Goal: Check status

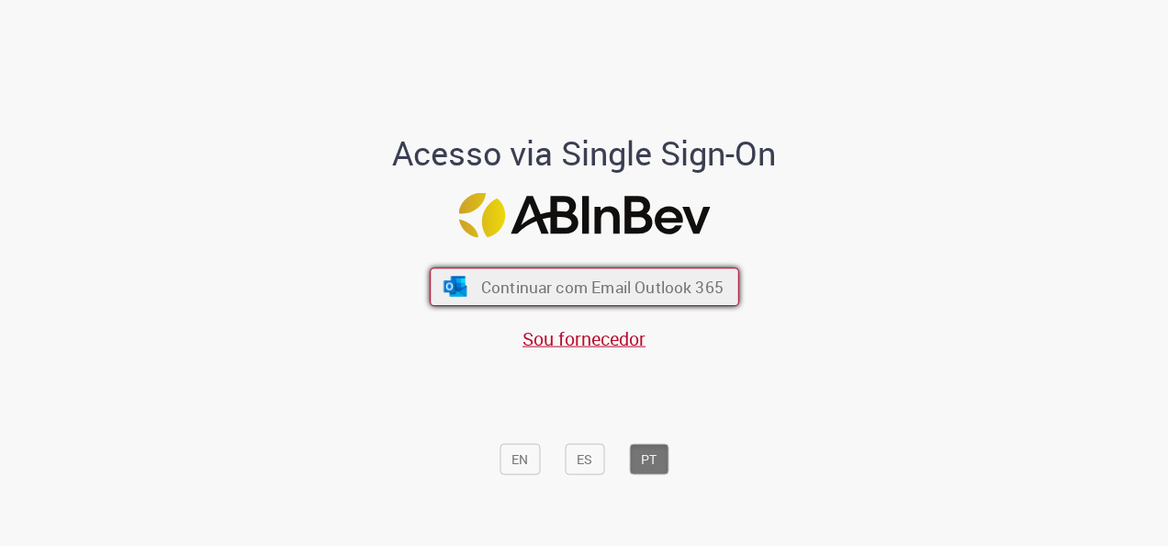
click at [581, 272] on button "Continuar com Email Outlook 365" at bounding box center [585, 286] width 310 height 39
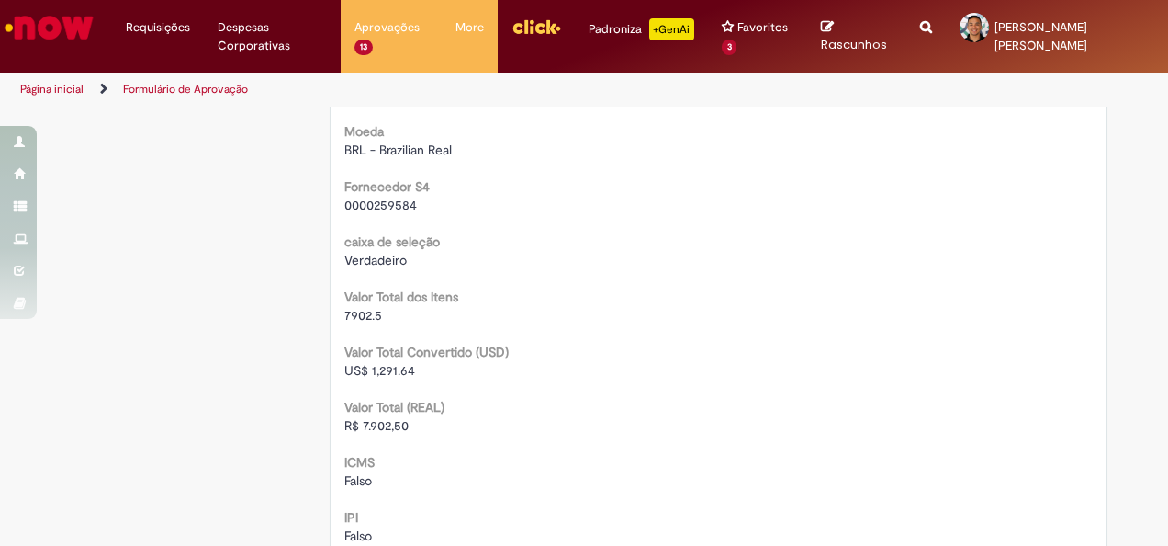
scroll to position [1837, 0]
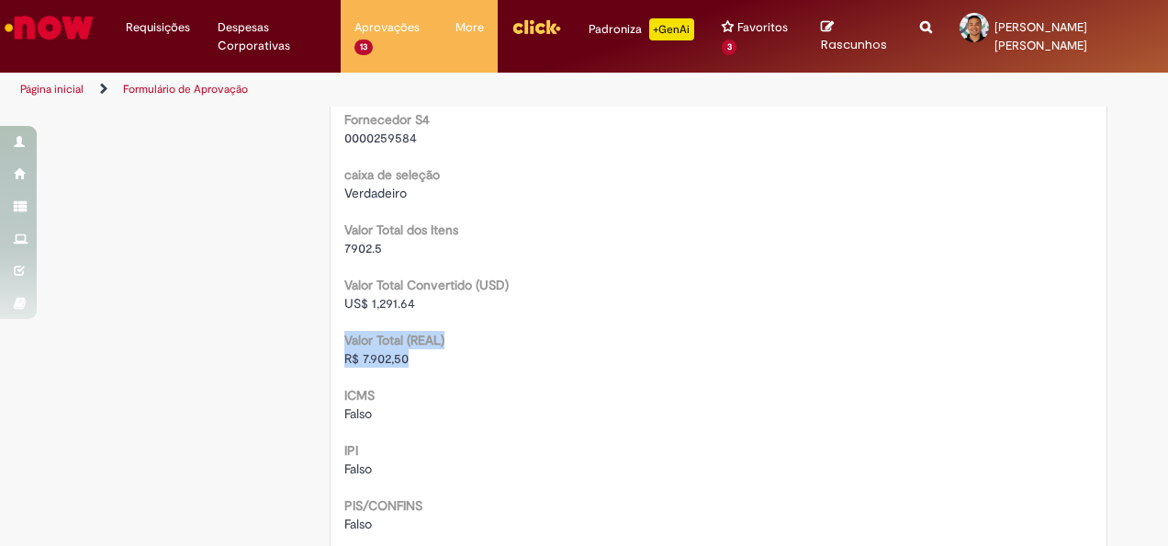
drag, startPoint x: 405, startPoint y: 352, endPoint x: 327, endPoint y: 339, distance: 79.1
copy div "Valor Total (REAL) R$ 7.902,50"
